Goal: Check status: Check status

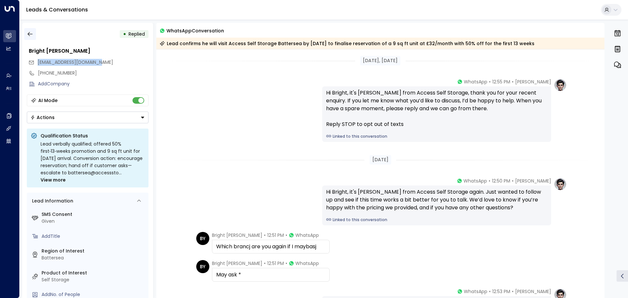
click at [34, 34] on button "button" at bounding box center [30, 34] width 12 height 12
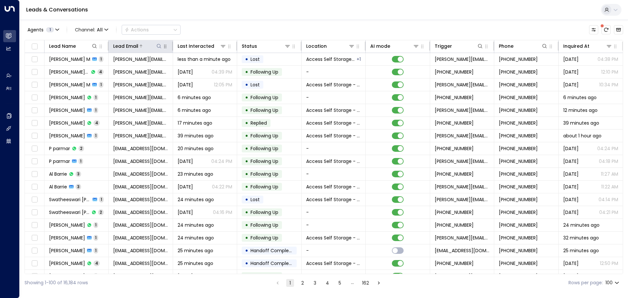
click at [158, 45] on icon at bounding box center [158, 46] width 5 height 5
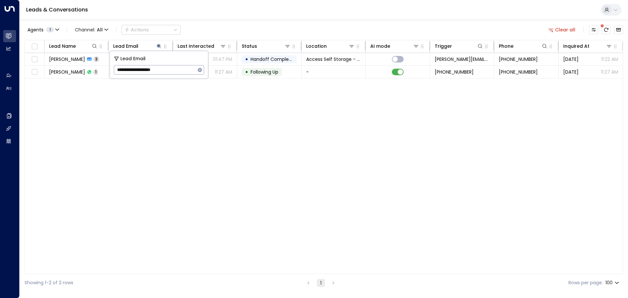
type input "**********"
click at [184, 93] on div "Lead Name Lead Email Last Interacted Status Location AI mode Trigger Phone Inqu…" at bounding box center [324, 157] width 599 height 234
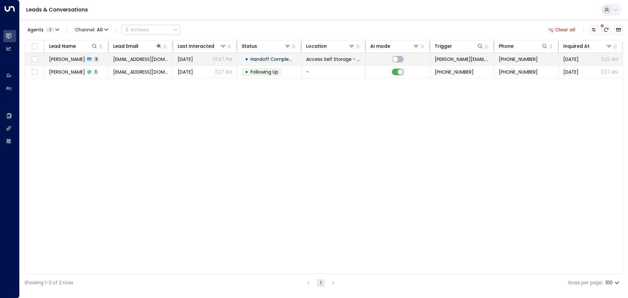
click at [106, 58] on td "[PERSON_NAME] 3" at bounding box center [77, 59] width 64 height 12
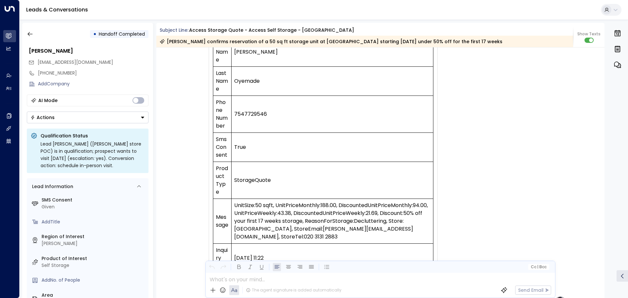
scroll to position [118, 0]
